Goal: Find specific page/section: Find specific page/section

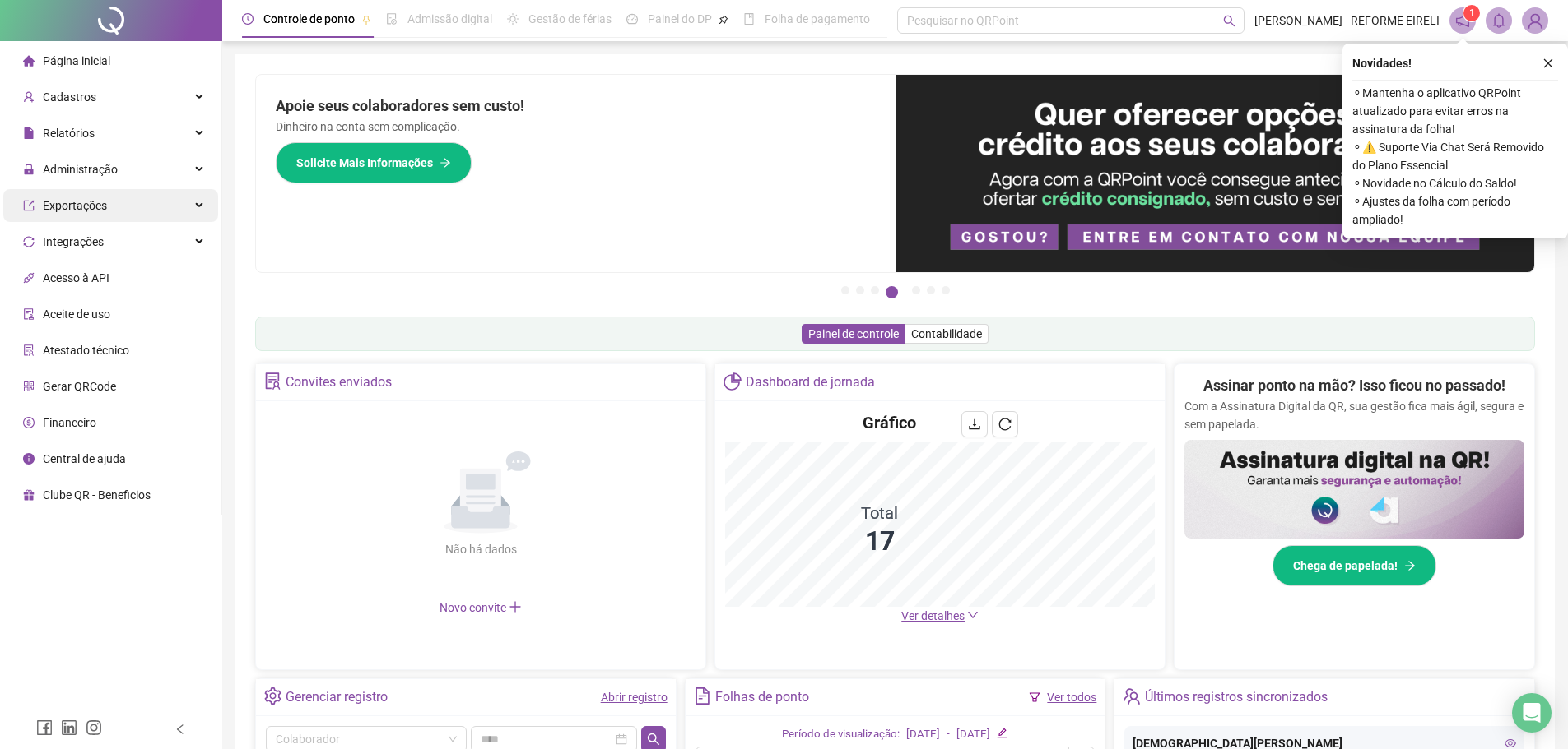
click at [112, 190] on div "Exportações" at bounding box center [110, 206] width 215 height 33
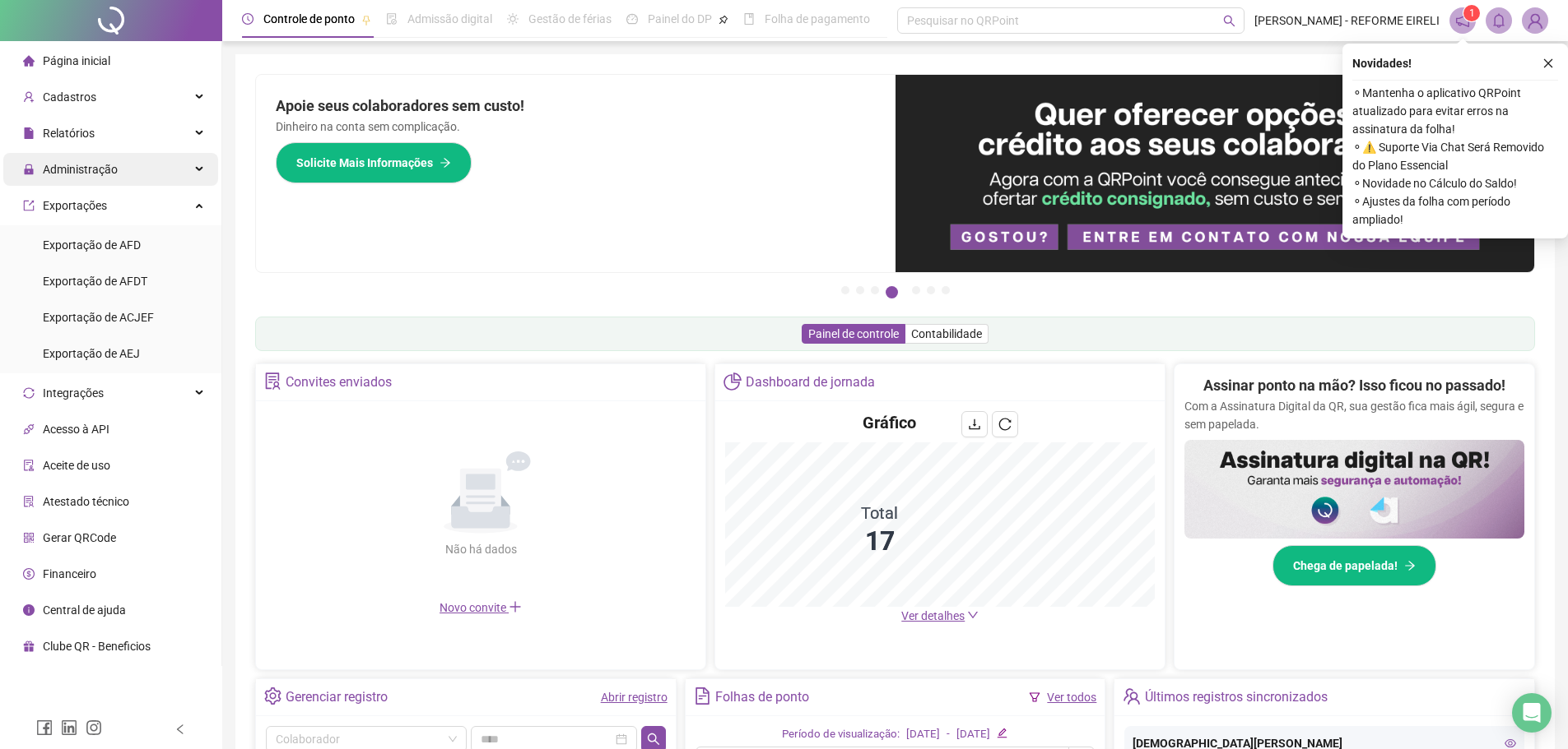
click at [109, 166] on span "Administração" at bounding box center [80, 169] width 75 height 14
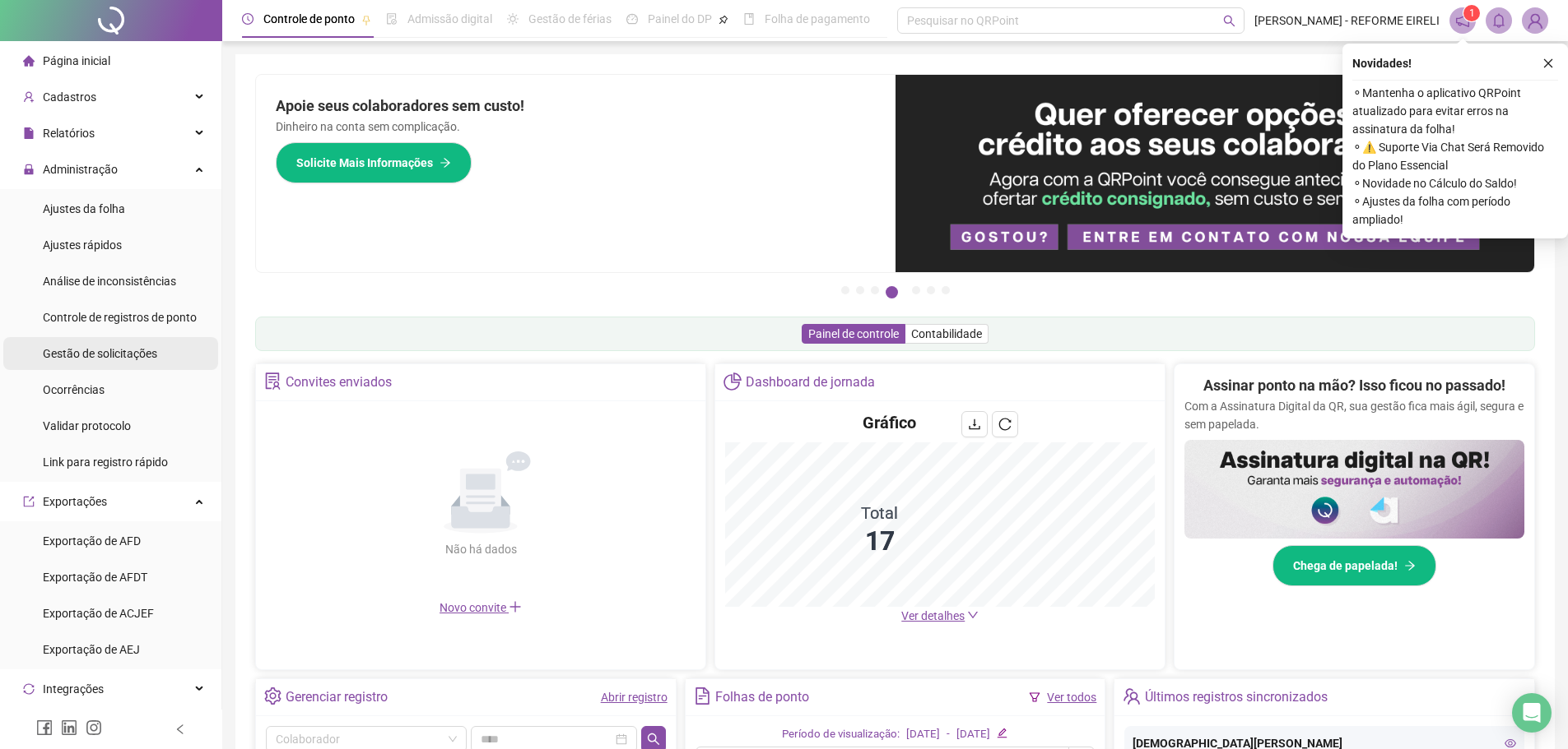
click at [94, 358] on span "Gestão de solicitações" at bounding box center [100, 354] width 115 height 14
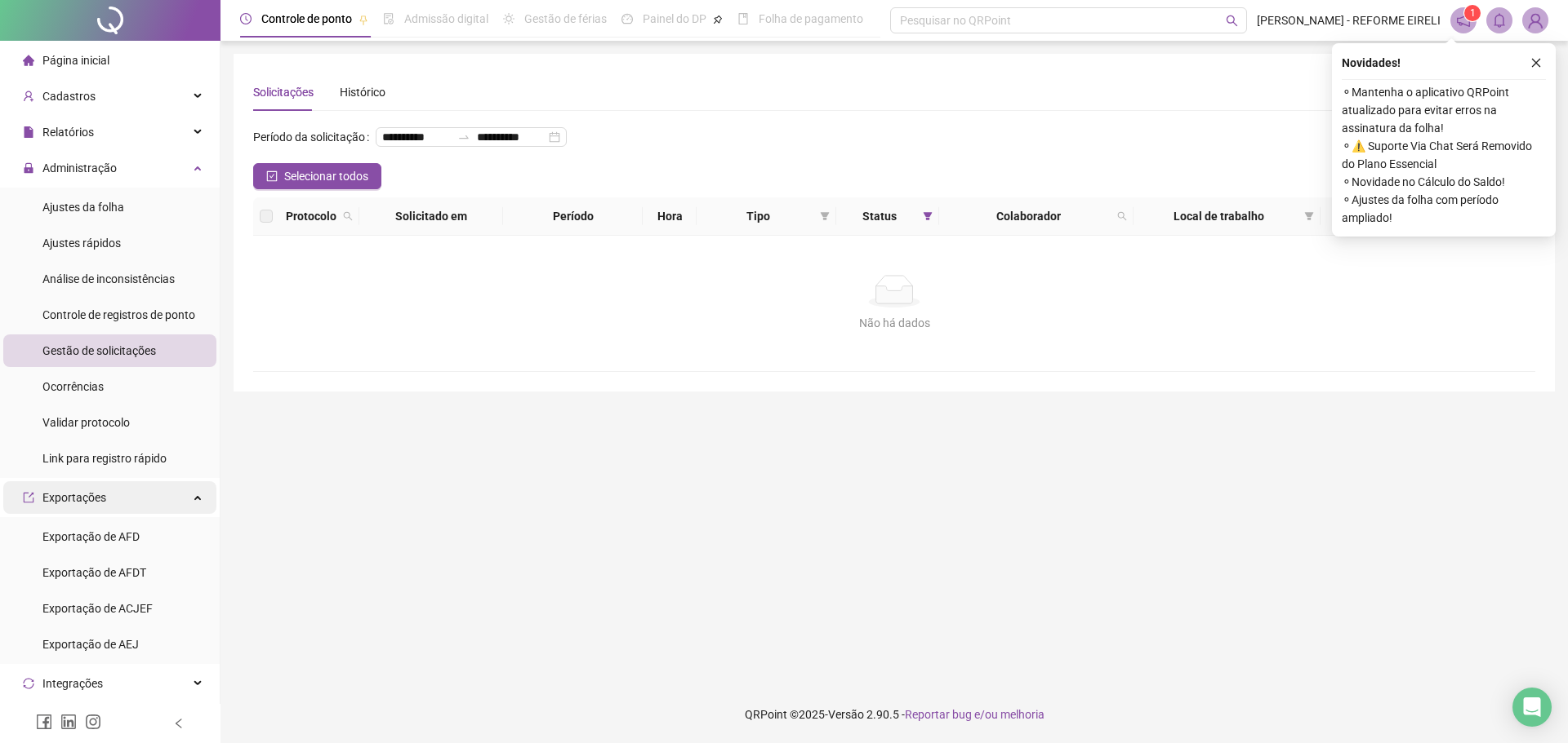
click at [130, 499] on div "Exportações" at bounding box center [109, 498] width 213 height 33
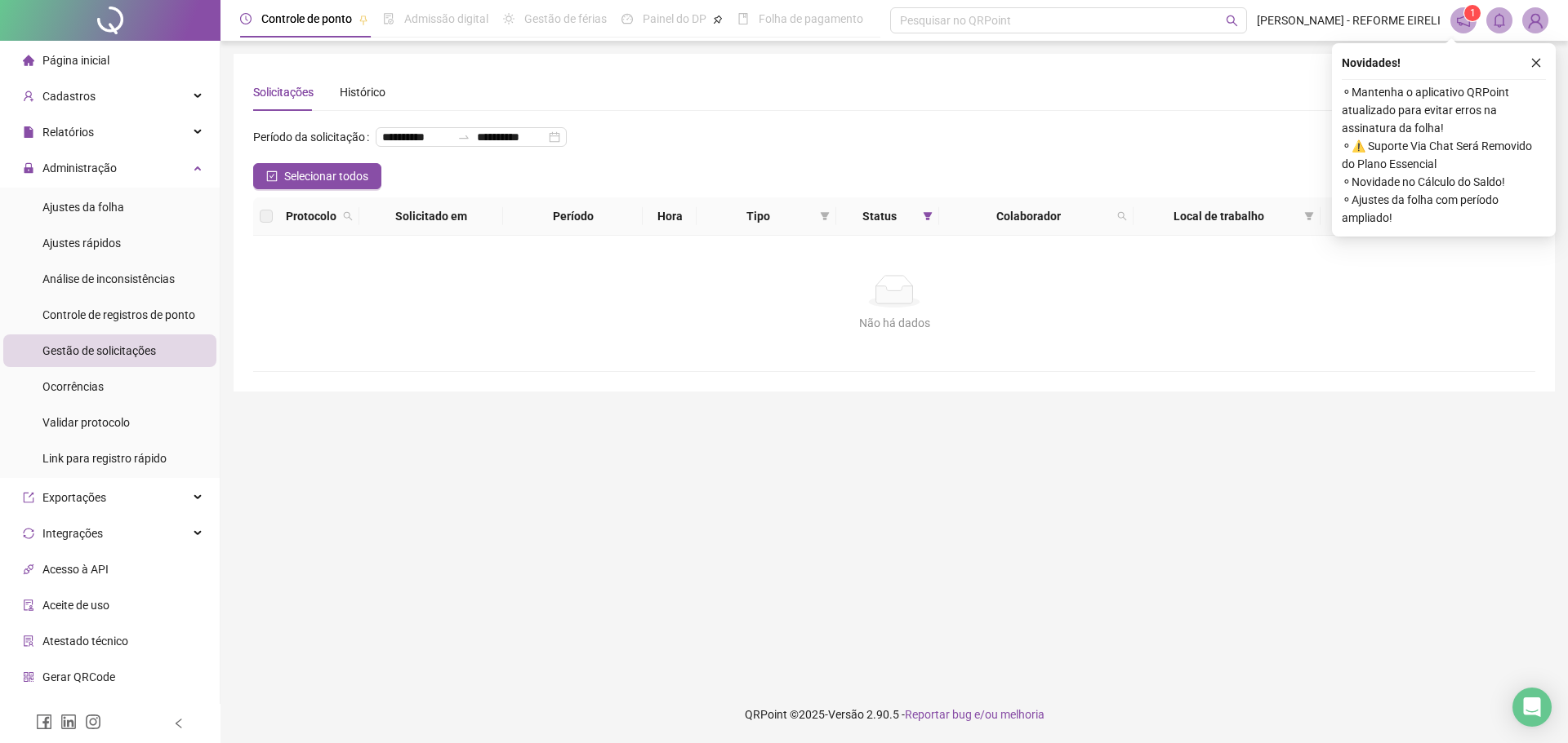
click at [119, 57] on li "Página inicial" at bounding box center [109, 61] width 213 height 33
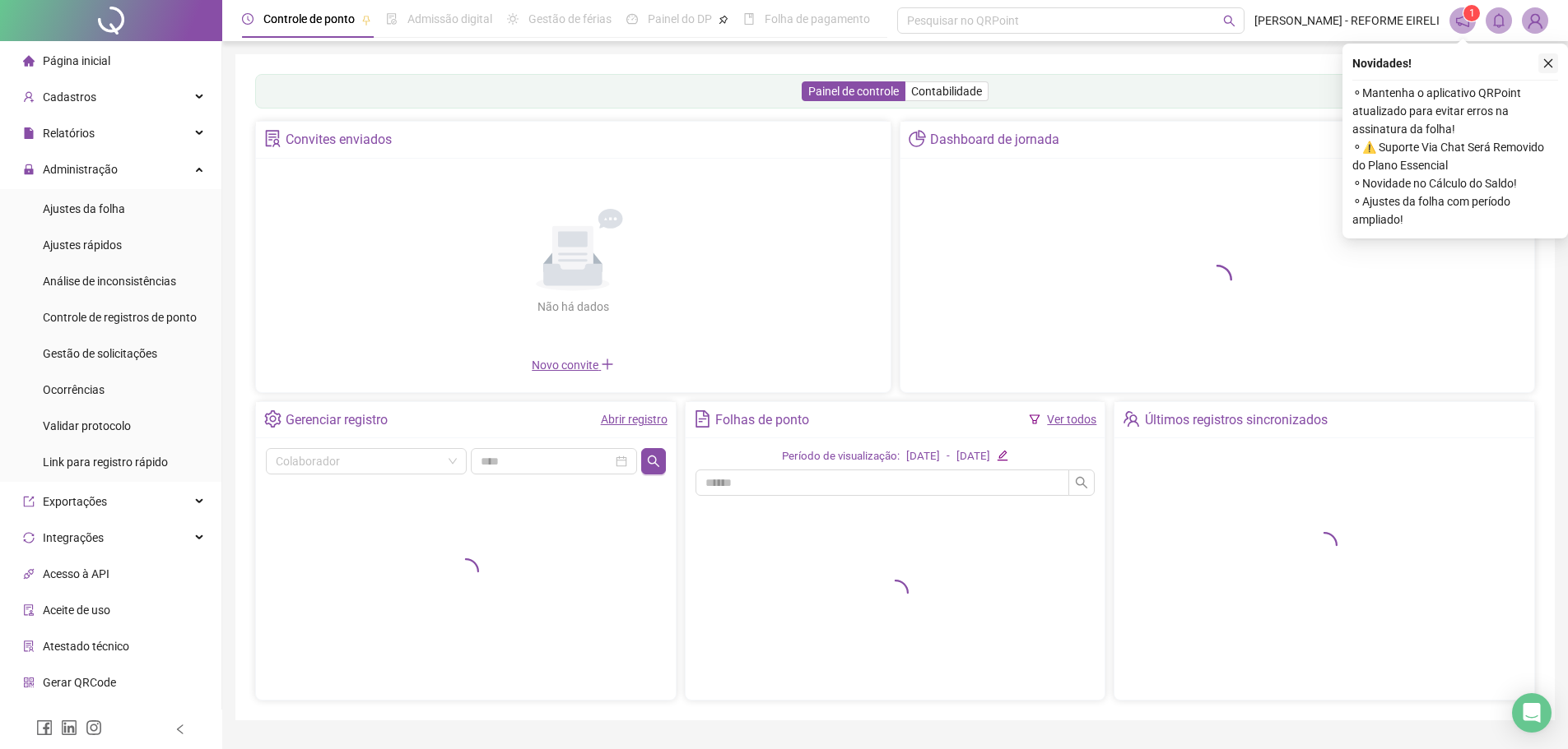
click at [1553, 59] on icon "close" at bounding box center [1549, 63] width 12 height 12
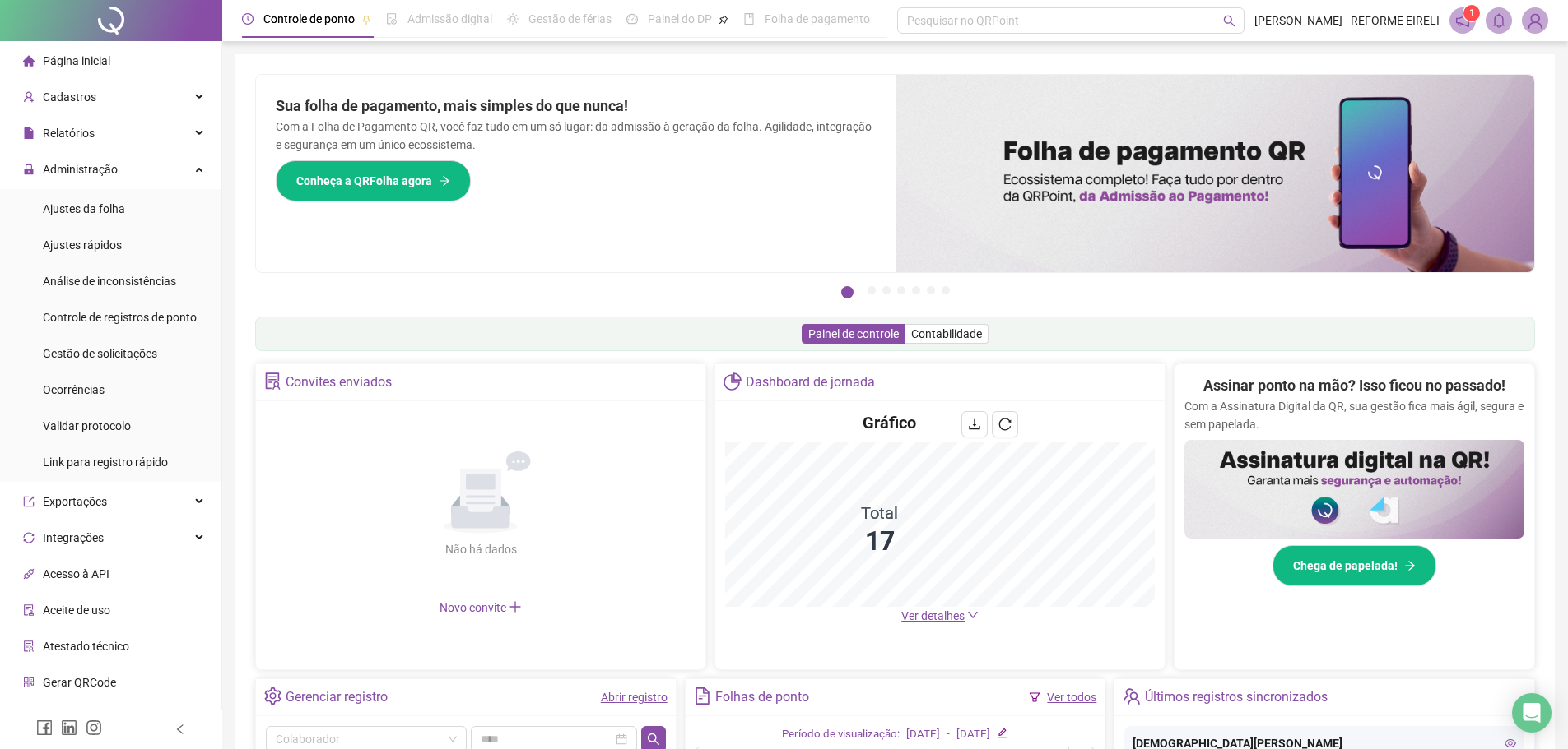
click at [934, 615] on span "Ver detalhes" at bounding box center [932, 617] width 63 height 14
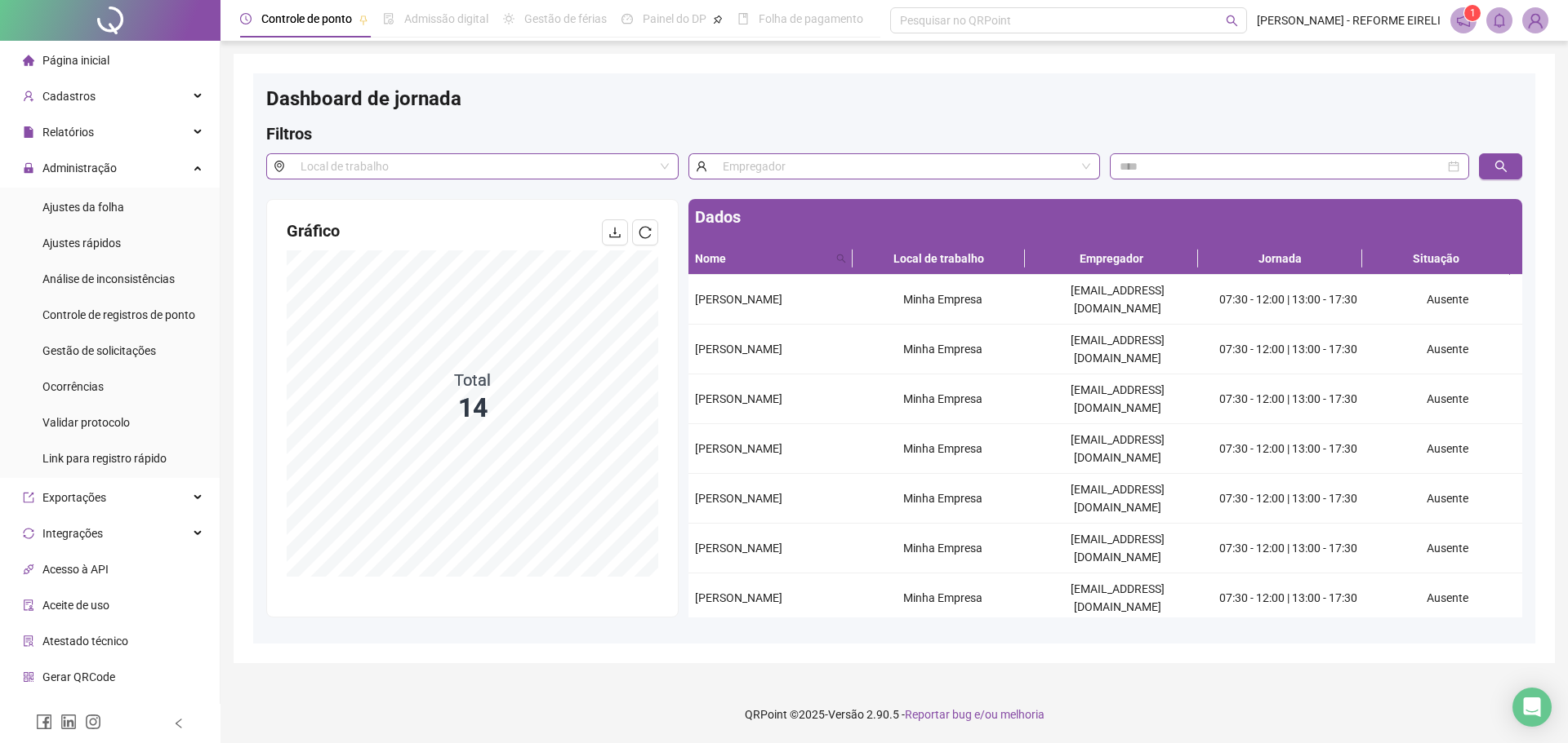
click at [99, 67] on span "Página inicial" at bounding box center [75, 61] width 67 height 14
